Goal: Task Accomplishment & Management: Use online tool/utility

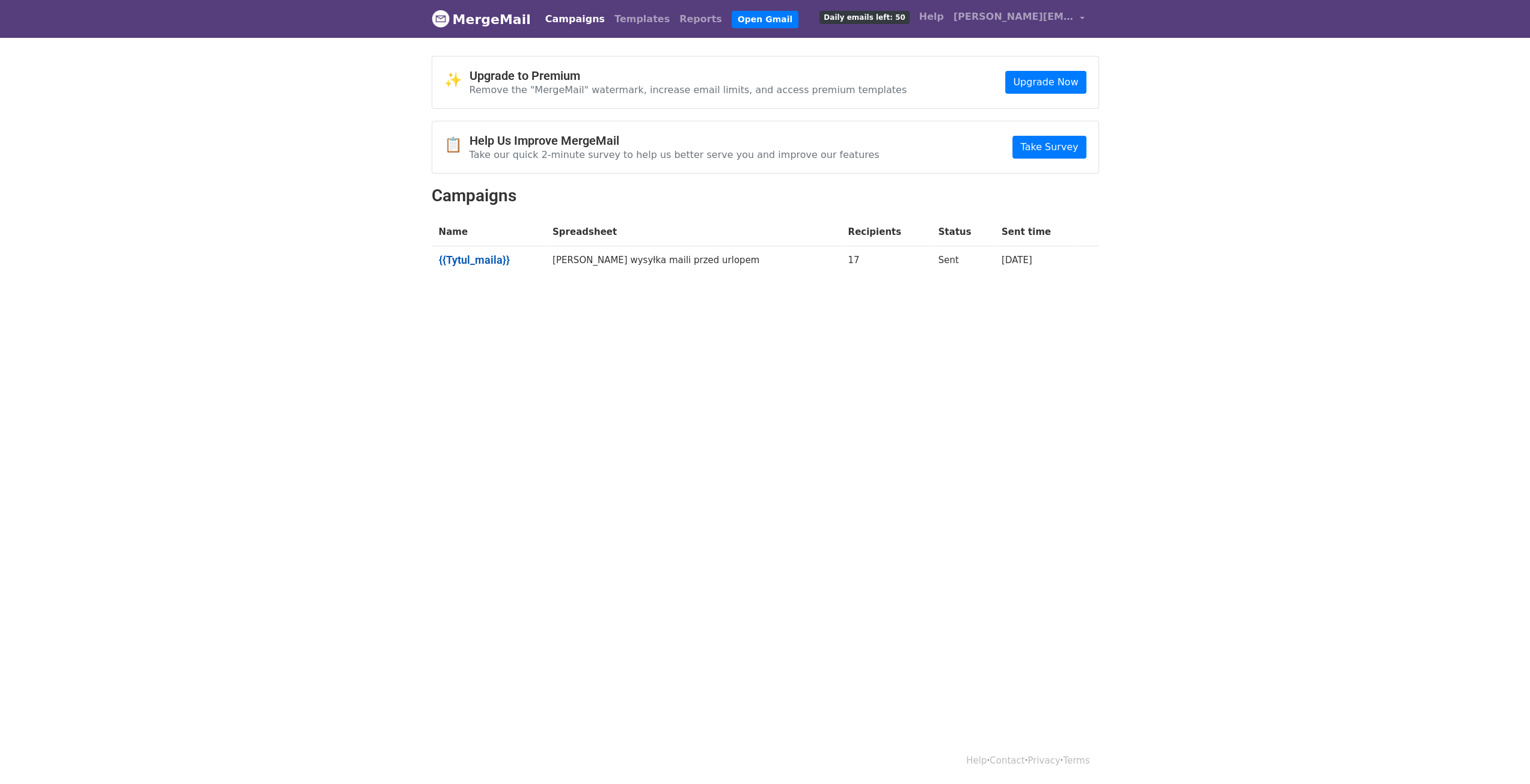
click at [490, 258] on link "{{Tytul_maila}}" at bounding box center [488, 260] width 99 height 13
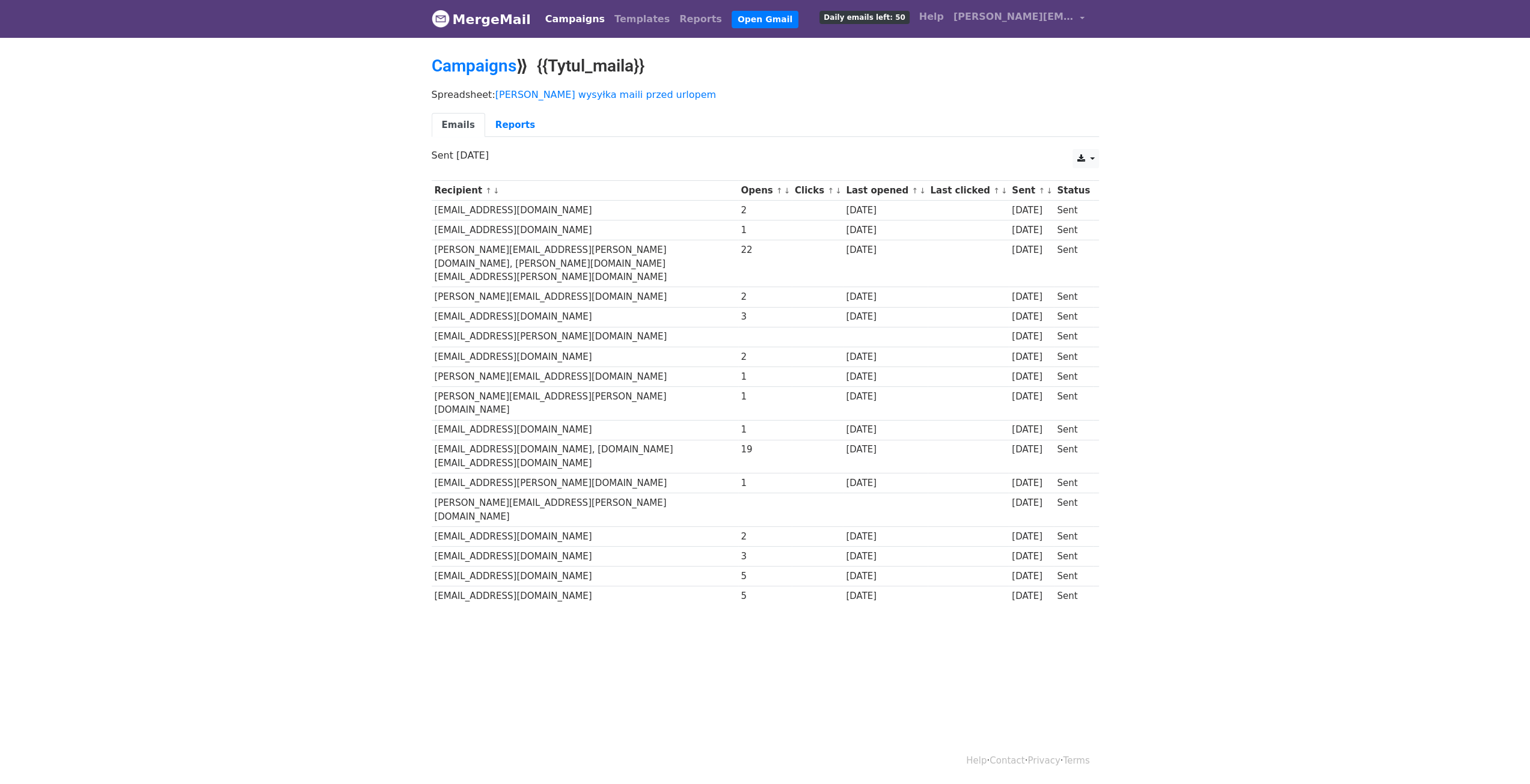
scroll to position [1, 0]
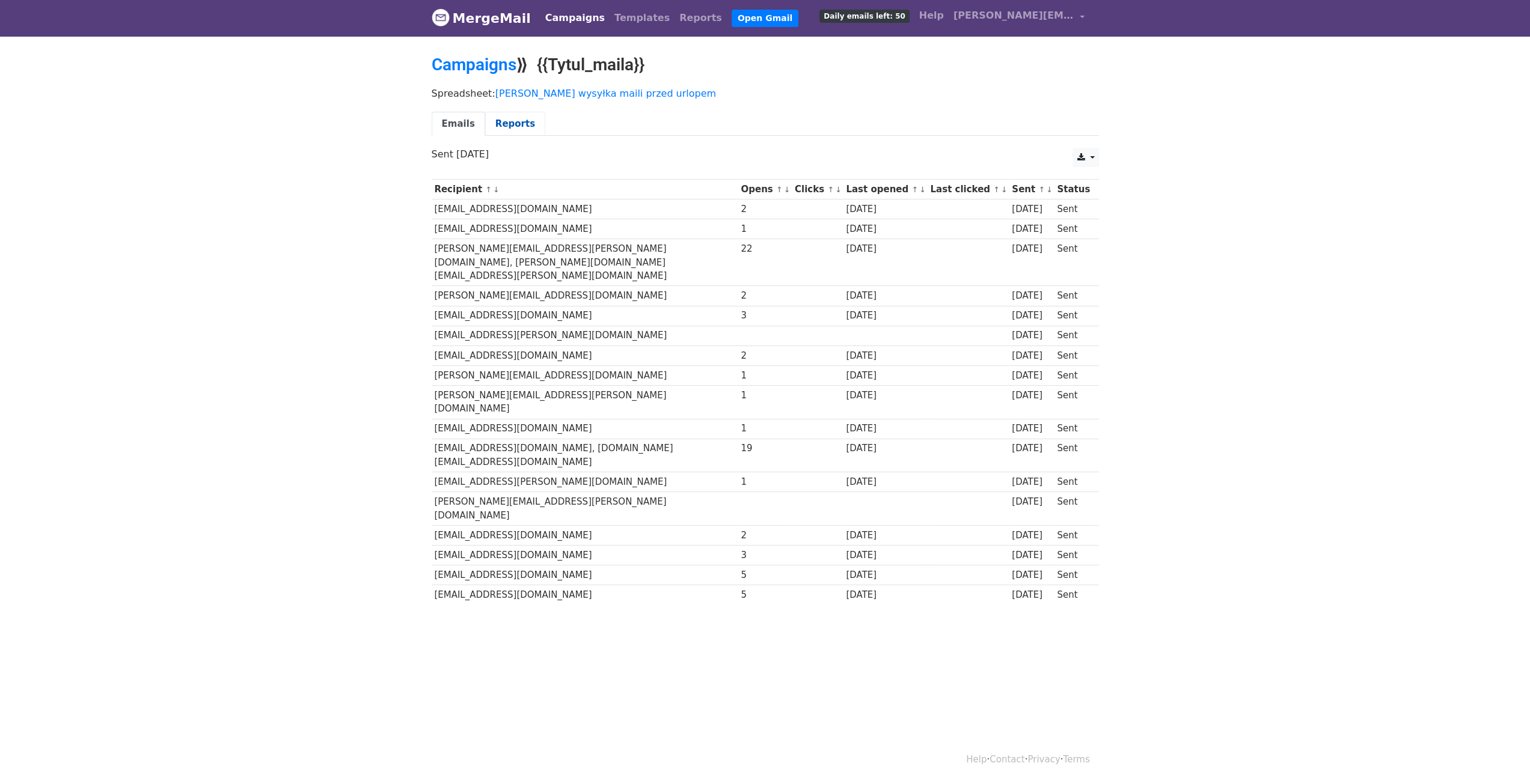
click at [504, 117] on link "Reports" at bounding box center [515, 124] width 60 height 25
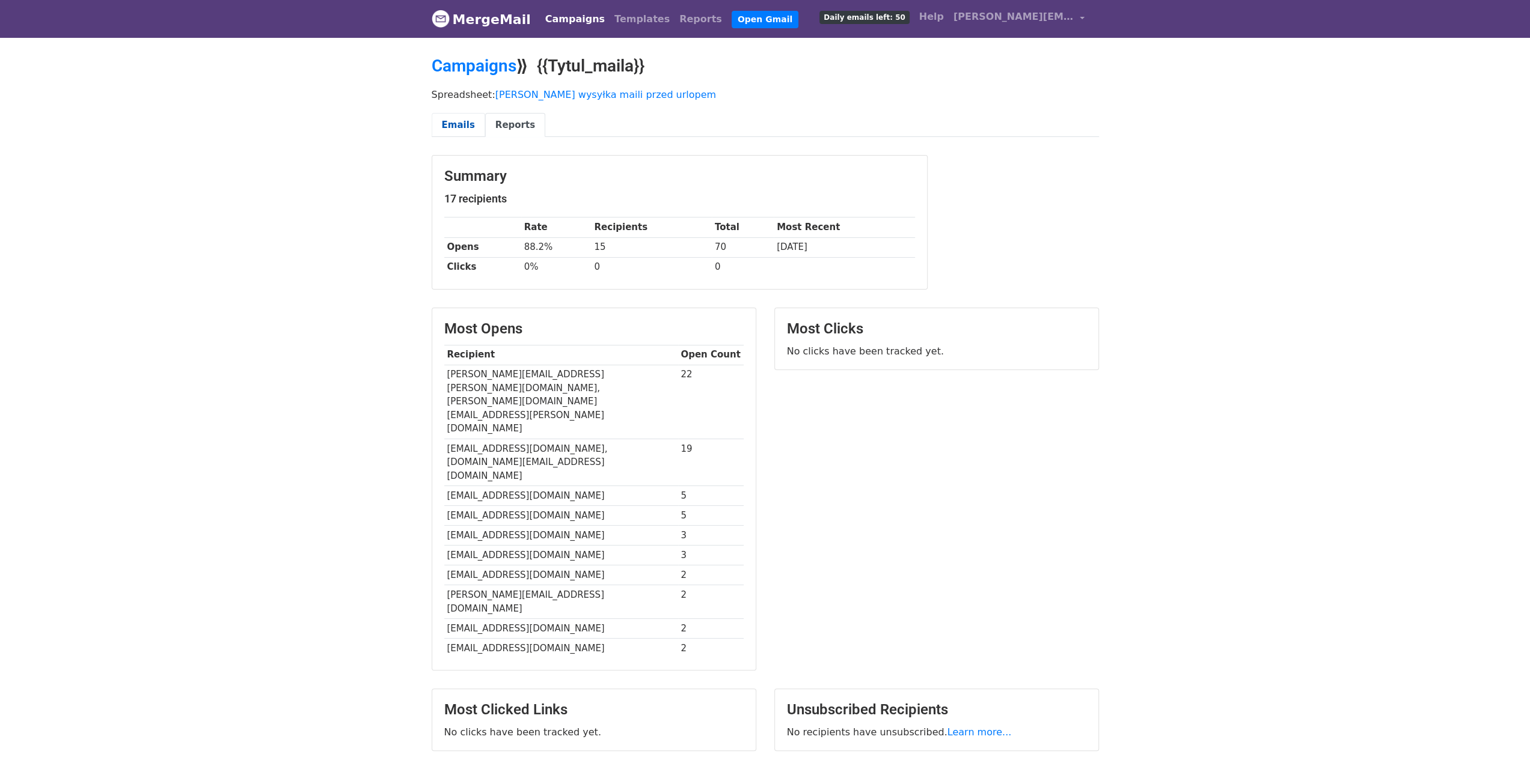
click at [449, 124] on link "Emails" at bounding box center [458, 125] width 54 height 25
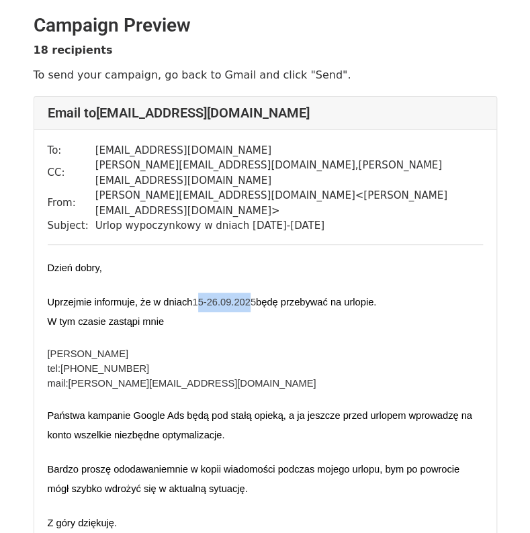
drag, startPoint x: 207, startPoint y: 273, endPoint x: 262, endPoint y: 275, distance: 55.1
click at [256, 297] on span "15-26.09.2025" at bounding box center [224, 302] width 64 height 11
click at [270, 312] on p "W tym czasie zastąpi mnie" at bounding box center [265, 321] width 435 height 19
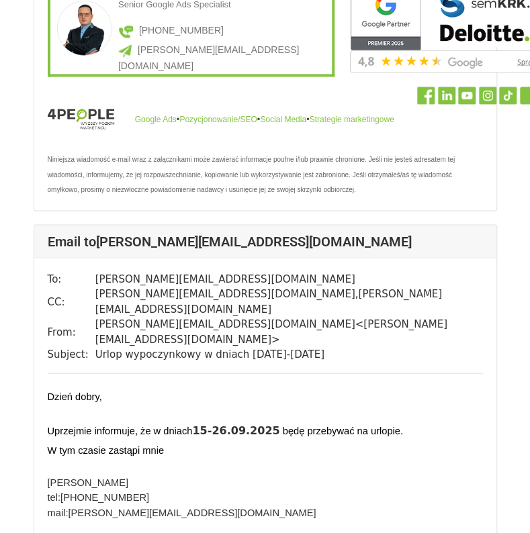
scroll to position [9674, 0]
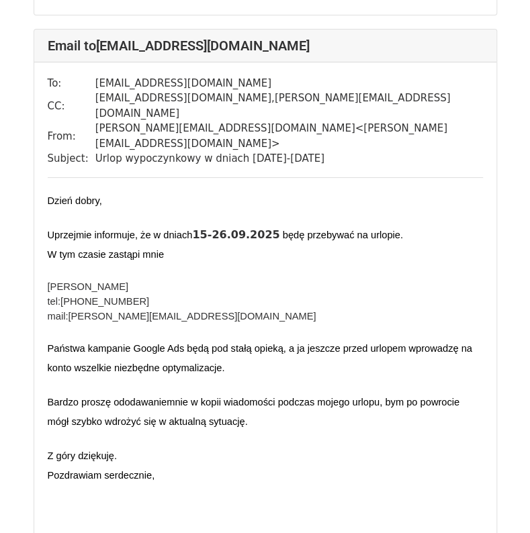
scroll to position [12762, 0]
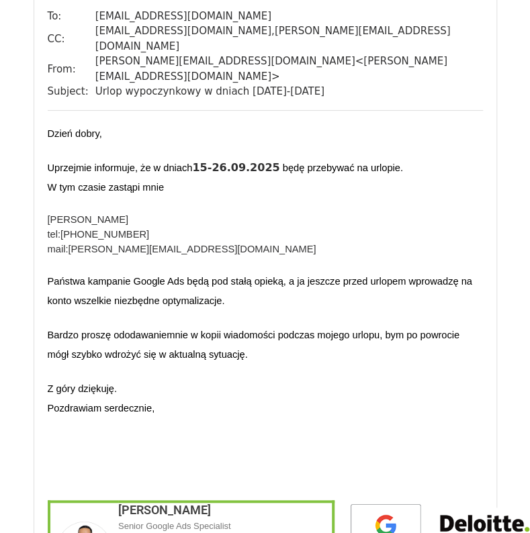
drag, startPoint x: 135, startPoint y: 370, endPoint x: 210, endPoint y: 369, distance: 74.6
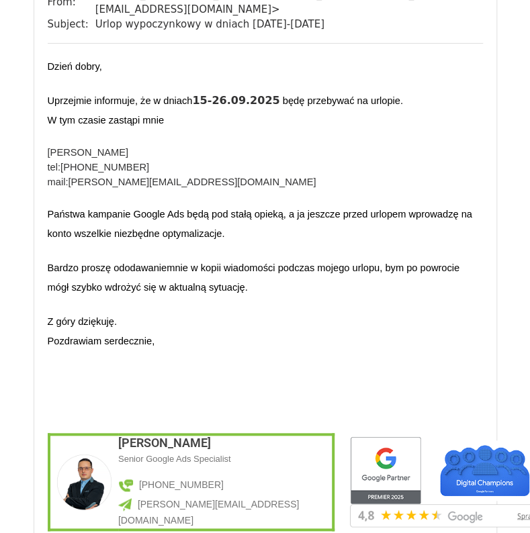
scroll to position [12426, 0]
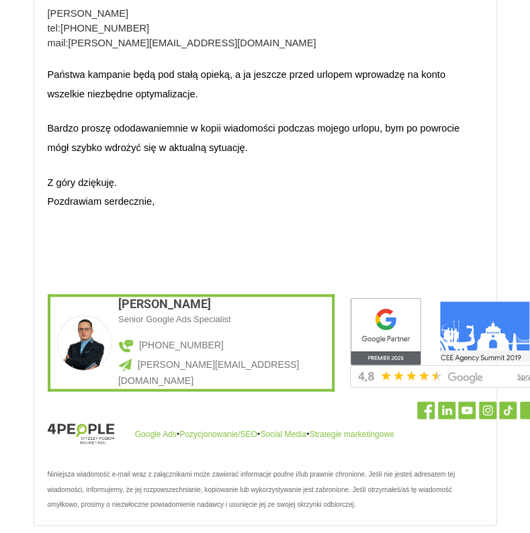
scroll to position [6716, 0]
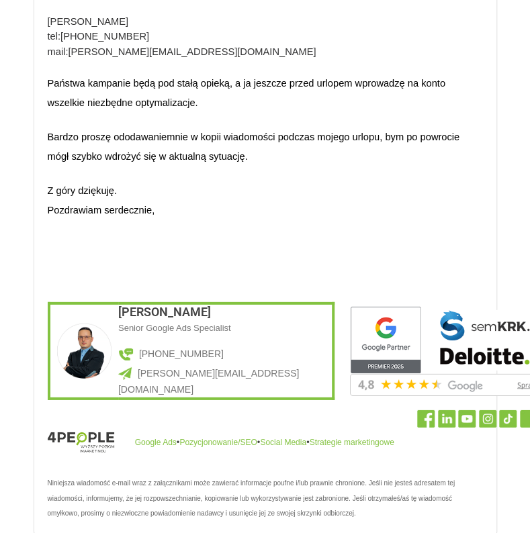
scroll to position [9000, 0]
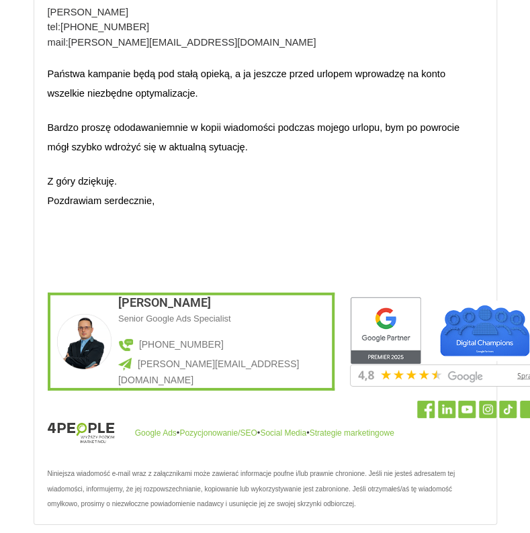
drag, startPoint x: 206, startPoint y: 271, endPoint x: 269, endPoint y: 359, distance: 108.8
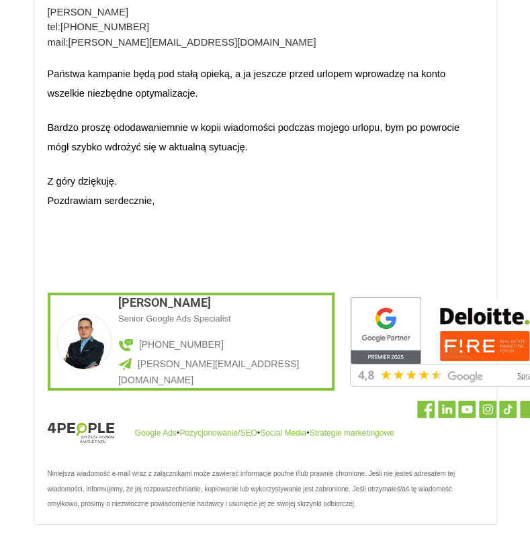
drag, startPoint x: 208, startPoint y: 349, endPoint x: 117, endPoint y: 287, distance: 110.1
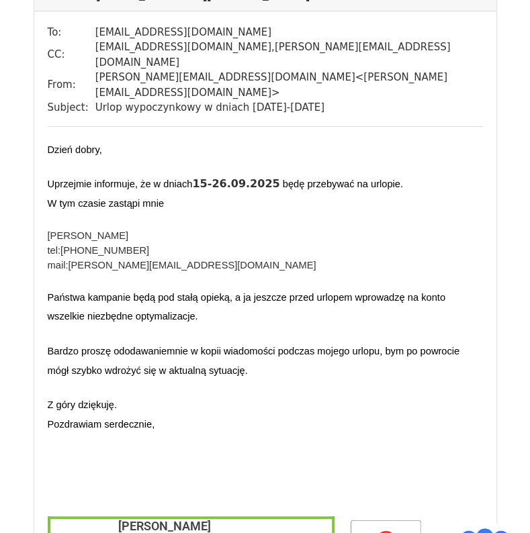
scroll to position [9537, 0]
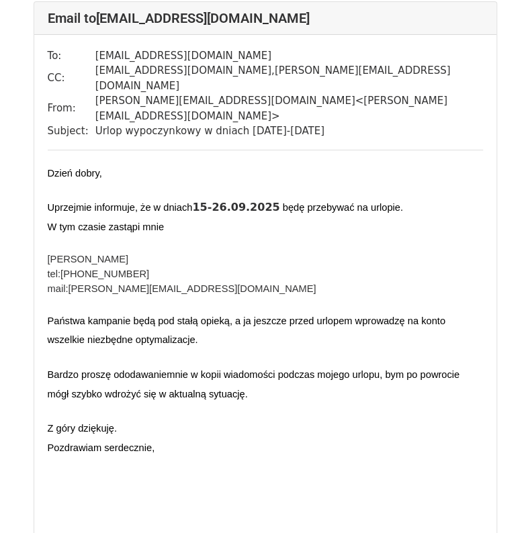
drag, startPoint x: 324, startPoint y: 403, endPoint x: 49, endPoint y: 358, distance: 278.4
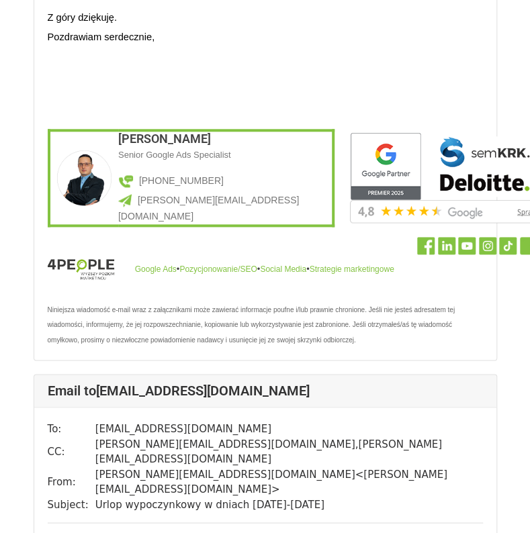
scroll to position [13165, 0]
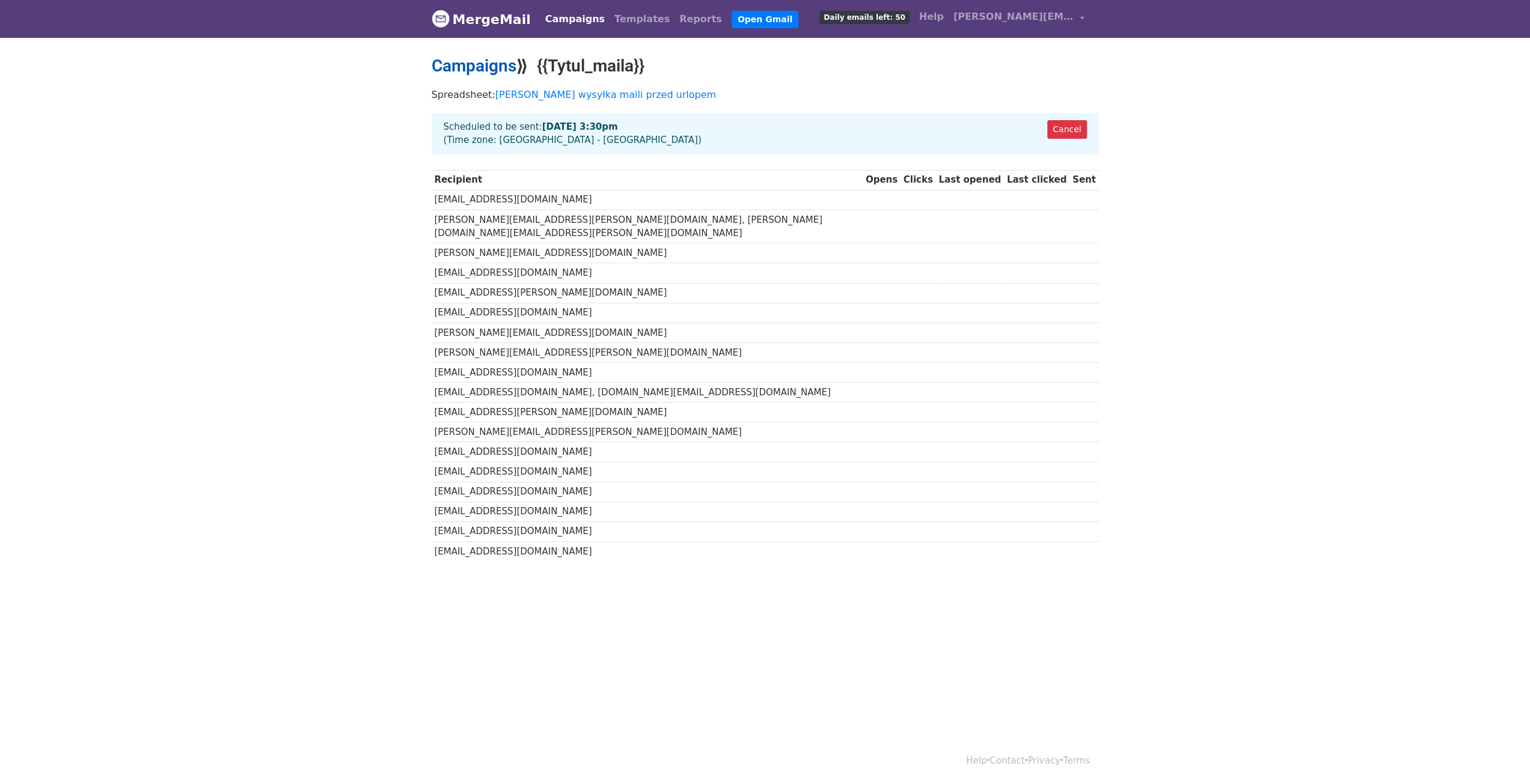
click at [488, 64] on link "Campaigns" at bounding box center [474, 65] width 85 height 20
